Goal: Find specific page/section: Find specific page/section

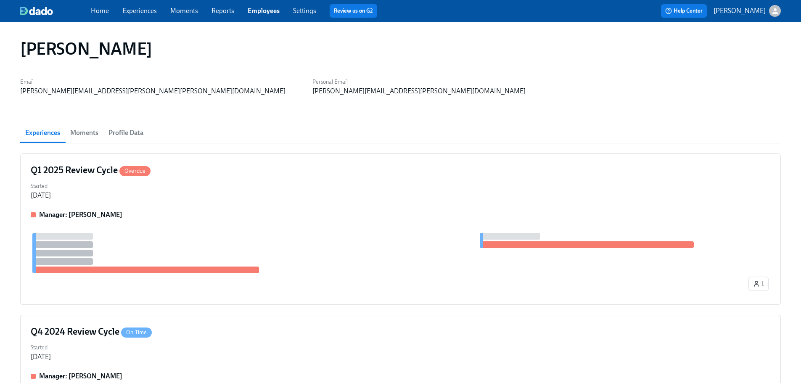
click at [274, 11] on link "Employees" at bounding box center [264, 11] width 32 height 8
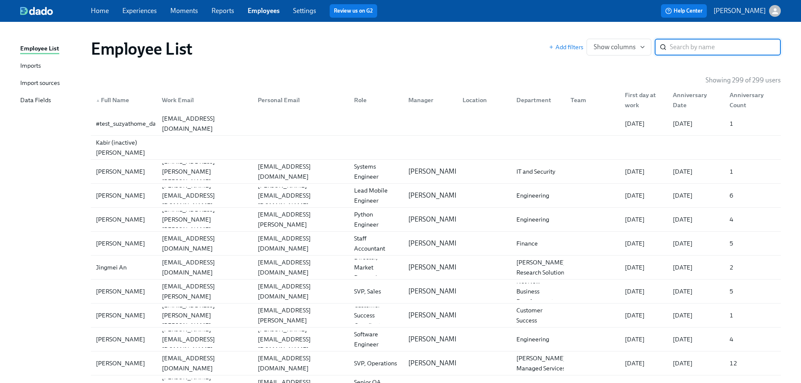
click at [728, 45] on input "search" at bounding box center [725, 47] width 111 height 17
type input "o"
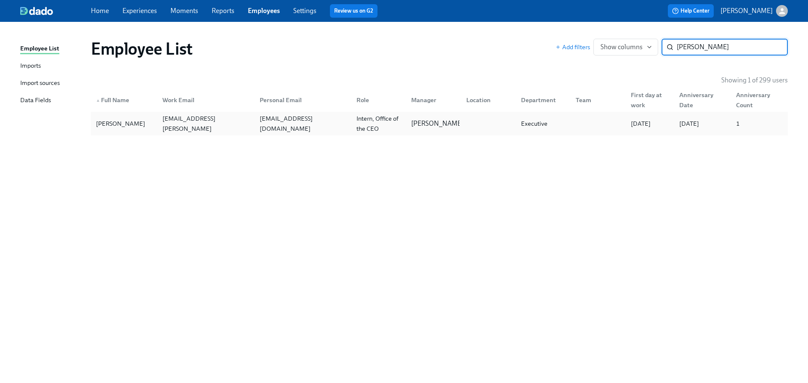
type input "[PERSON_NAME]"
click at [125, 128] on div "[PERSON_NAME]" at bounding box center [121, 124] width 56 height 10
